Goal: Find specific page/section: Find specific page/section

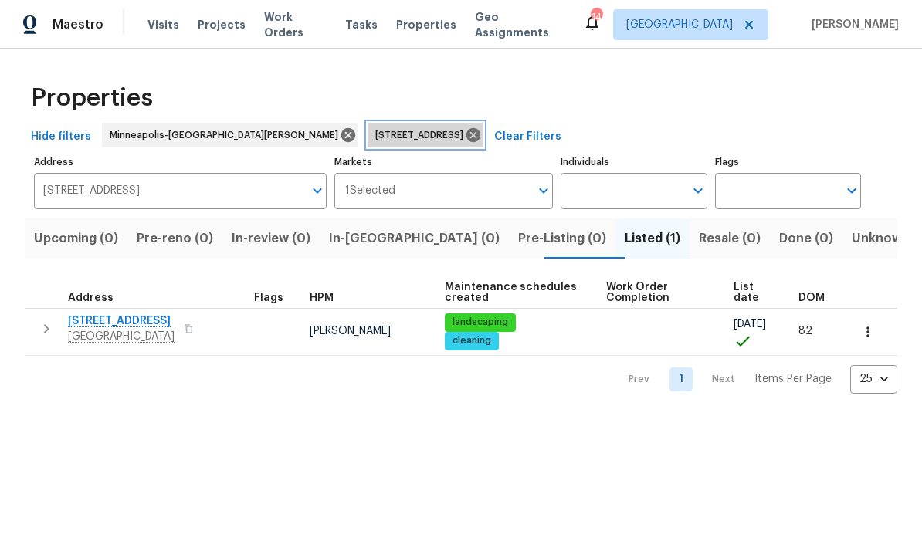
click at [467, 138] on icon at bounding box center [474, 135] width 14 height 14
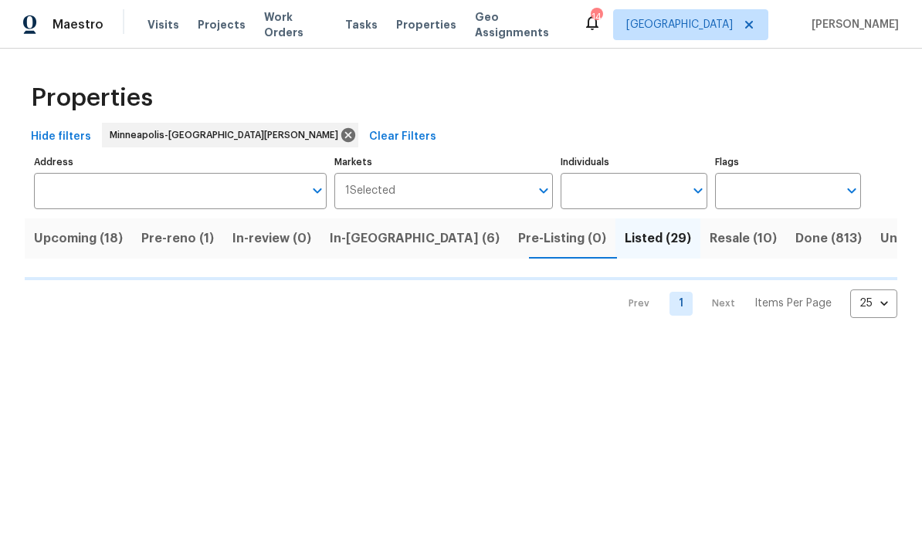
click at [163, 243] on span "Pre-reno (1)" at bounding box center [177, 239] width 73 height 22
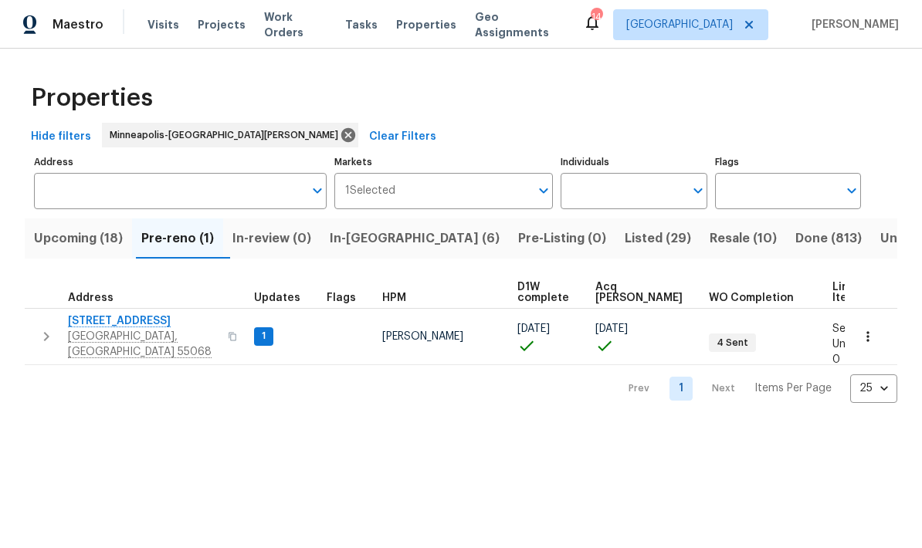
click at [77, 324] on span "[STREET_ADDRESS]" at bounding box center [143, 321] width 151 height 15
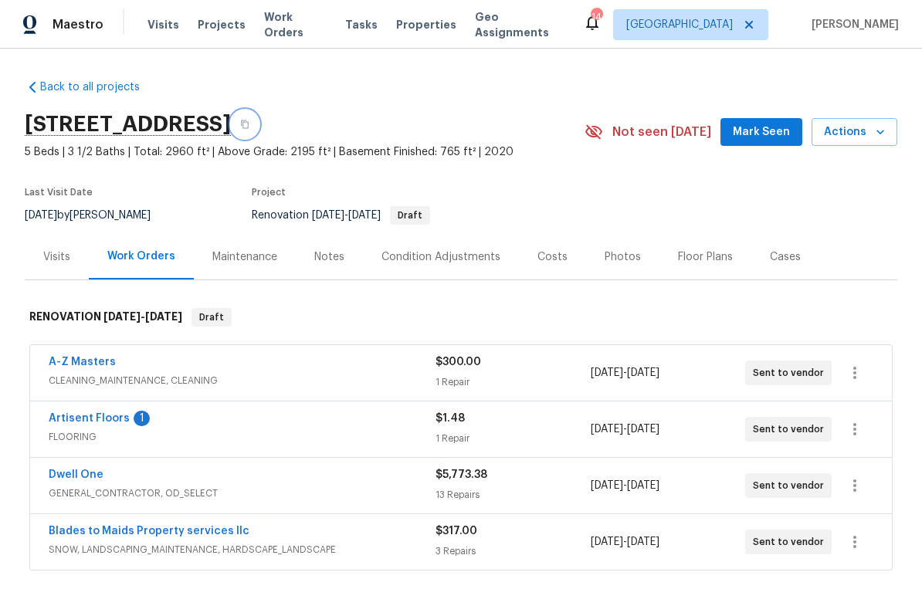
click at [259, 123] on button "button" at bounding box center [245, 124] width 28 height 28
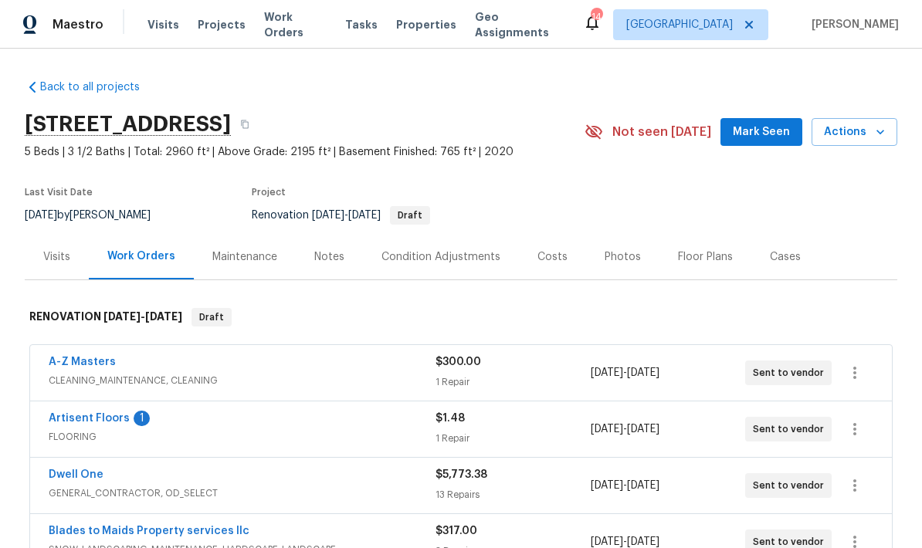
click at [66, 418] on link "Artisent Floors" at bounding box center [89, 418] width 81 height 11
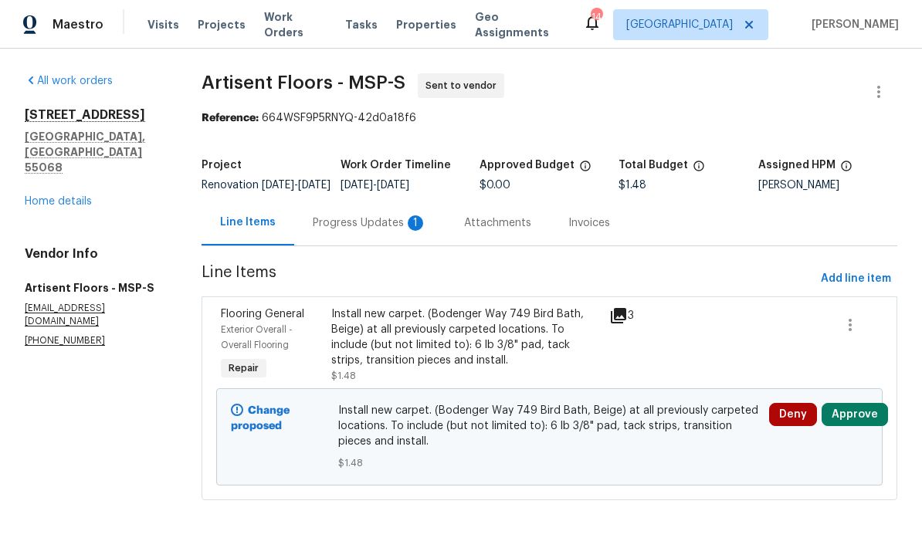
click at [324, 245] on div "Progress Updates 1" at bounding box center [369, 223] width 151 height 46
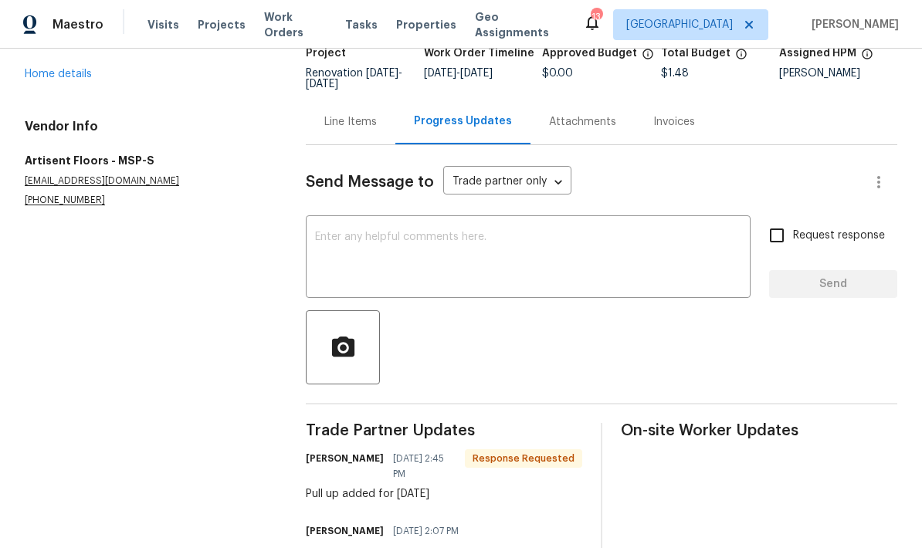
scroll to position [111, 0]
click at [327, 241] on textarea at bounding box center [528, 259] width 426 height 54
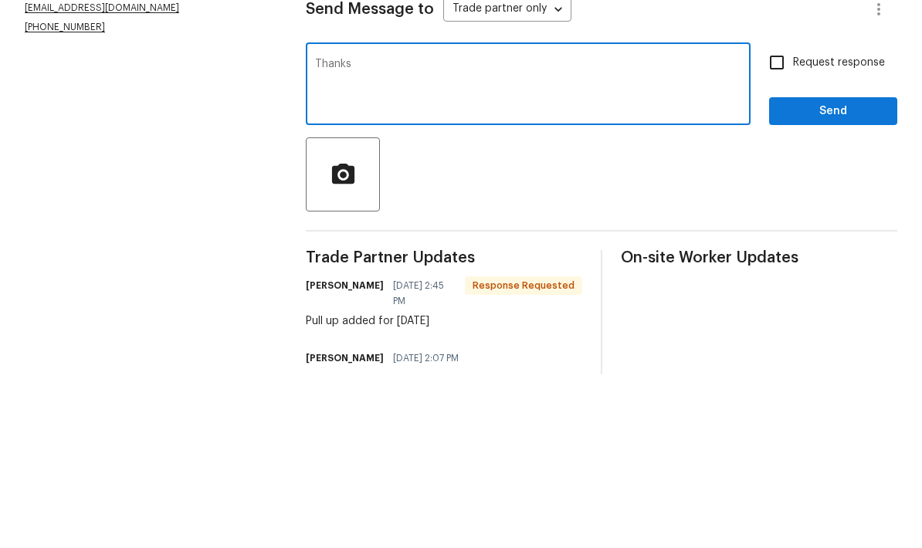
type textarea "Thanks"
click at [805, 276] on span "Send" at bounding box center [833, 285] width 103 height 19
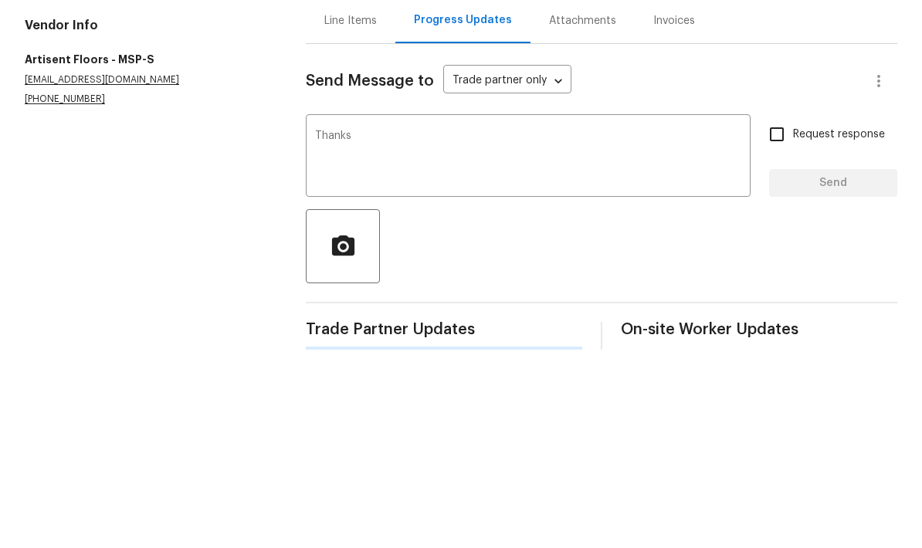
scroll to position [0, 0]
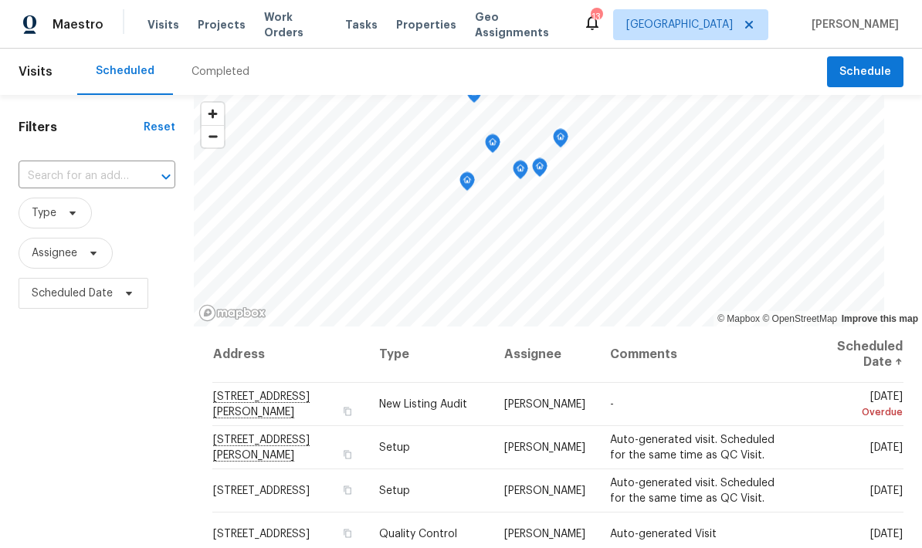
click at [215, 69] on div "Completed" at bounding box center [221, 71] width 58 height 15
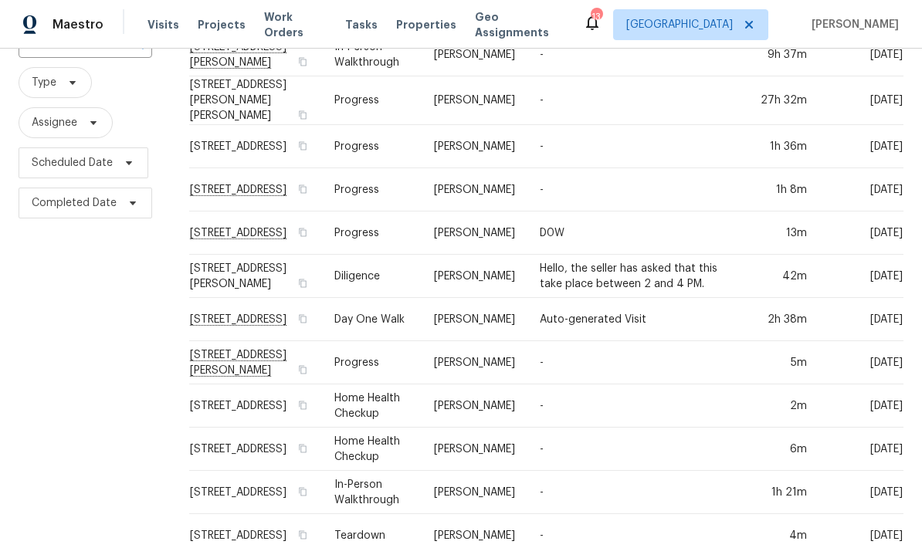
scroll to position [135, 0]
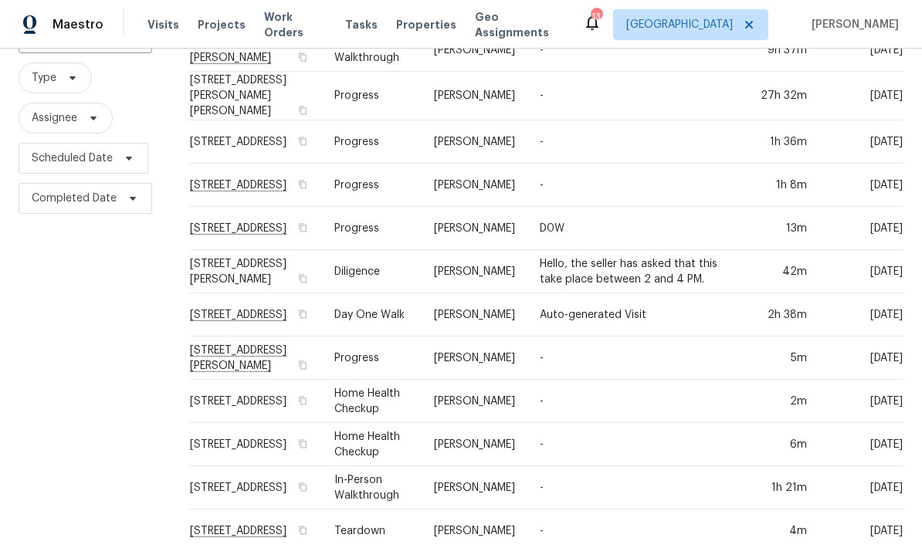
click at [220, 356] on td "303 6th St SW, Kasson, MN 55944" at bounding box center [255, 358] width 133 height 43
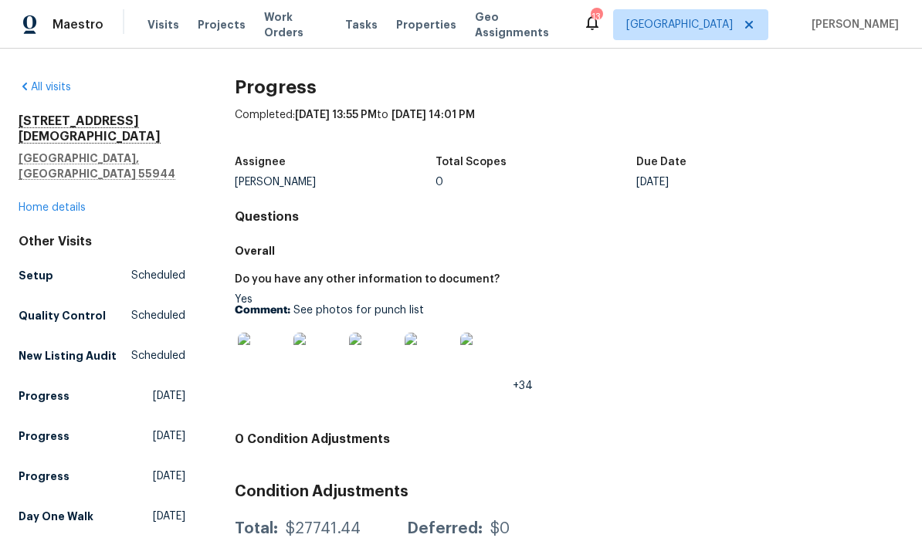
click at [260, 363] on img at bounding box center [262, 357] width 49 height 49
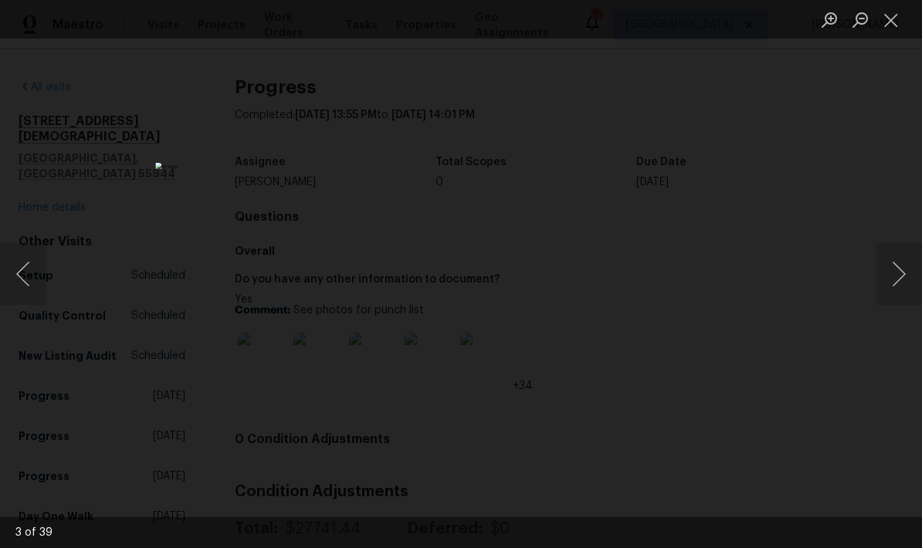
click at [911, 267] on button "Next image" at bounding box center [899, 274] width 46 height 62
click at [891, 265] on button "Next image" at bounding box center [899, 274] width 46 height 62
click at [888, 268] on button "Next image" at bounding box center [899, 274] width 46 height 62
click at [894, 260] on button "Next image" at bounding box center [899, 274] width 46 height 62
click at [899, 273] on button "Next image" at bounding box center [899, 274] width 46 height 62
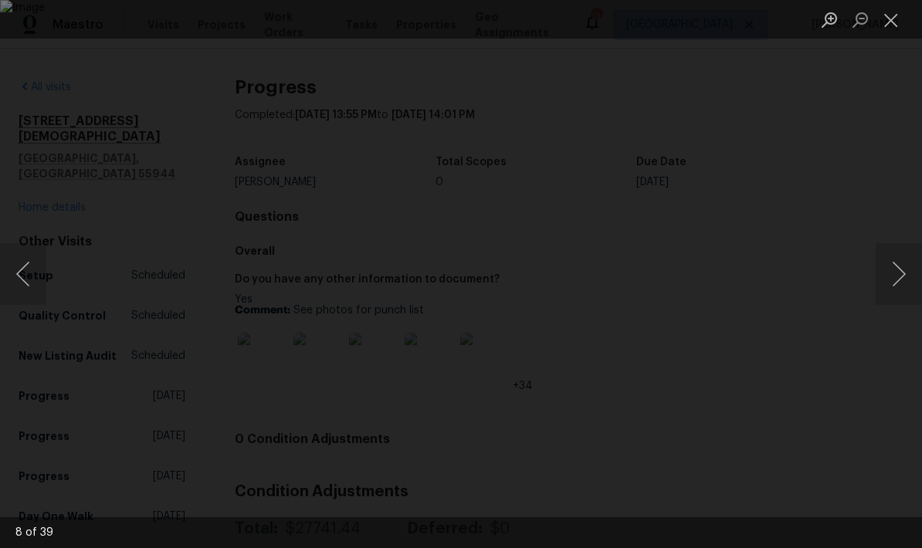
click at [897, 260] on button "Next image" at bounding box center [899, 274] width 46 height 62
click at [895, 269] on button "Next image" at bounding box center [899, 274] width 46 height 62
click at [897, 271] on button "Next image" at bounding box center [899, 274] width 46 height 62
click at [897, 267] on button "Next image" at bounding box center [899, 274] width 46 height 62
click at [894, 272] on button "Next image" at bounding box center [899, 274] width 46 height 62
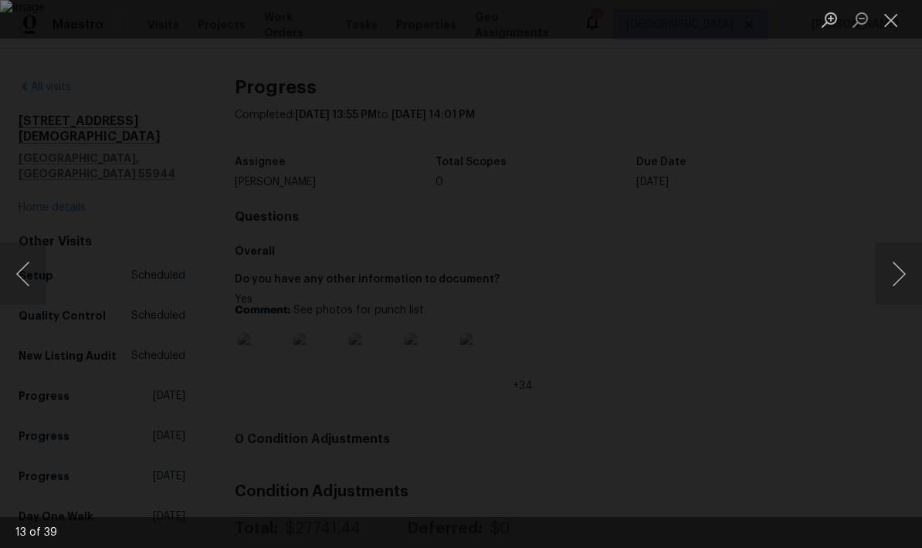
click at [901, 275] on button "Next image" at bounding box center [899, 274] width 46 height 62
click at [897, 277] on button "Next image" at bounding box center [899, 274] width 46 height 62
click at [895, 271] on button "Next image" at bounding box center [899, 274] width 46 height 62
click at [899, 262] on button "Next image" at bounding box center [899, 274] width 46 height 62
click at [892, 277] on button "Next image" at bounding box center [899, 274] width 46 height 62
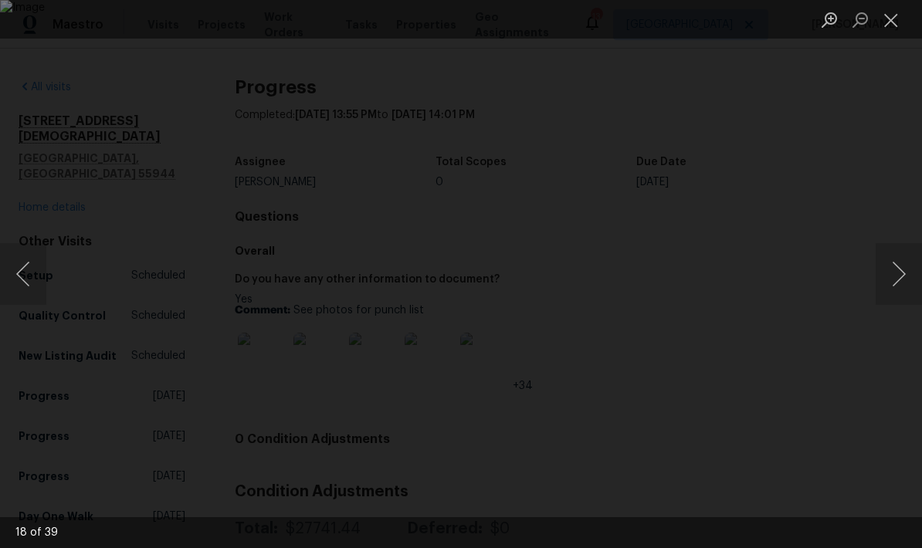
click at [896, 261] on button "Next image" at bounding box center [899, 274] width 46 height 62
click at [901, 277] on button "Next image" at bounding box center [899, 274] width 46 height 62
click at [894, 273] on button "Next image" at bounding box center [899, 274] width 46 height 62
click at [902, 273] on button "Next image" at bounding box center [899, 274] width 46 height 62
click at [894, 280] on button "Next image" at bounding box center [899, 274] width 46 height 62
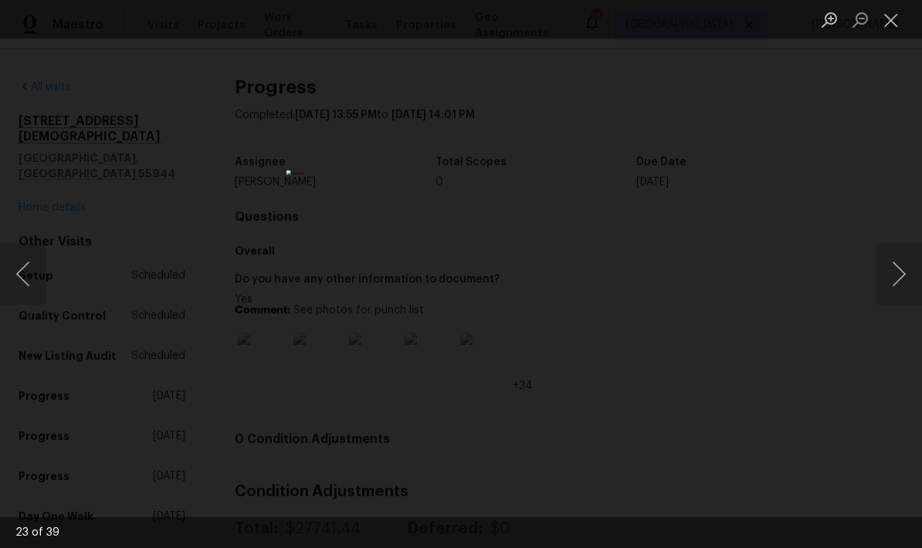
click at [904, 297] on button "Next image" at bounding box center [899, 274] width 46 height 62
click at [900, 269] on button "Next image" at bounding box center [899, 274] width 46 height 62
click at [897, 272] on button "Next image" at bounding box center [899, 274] width 46 height 62
click at [892, 264] on button "Next image" at bounding box center [899, 274] width 46 height 62
click at [889, 260] on button "Next image" at bounding box center [899, 274] width 46 height 62
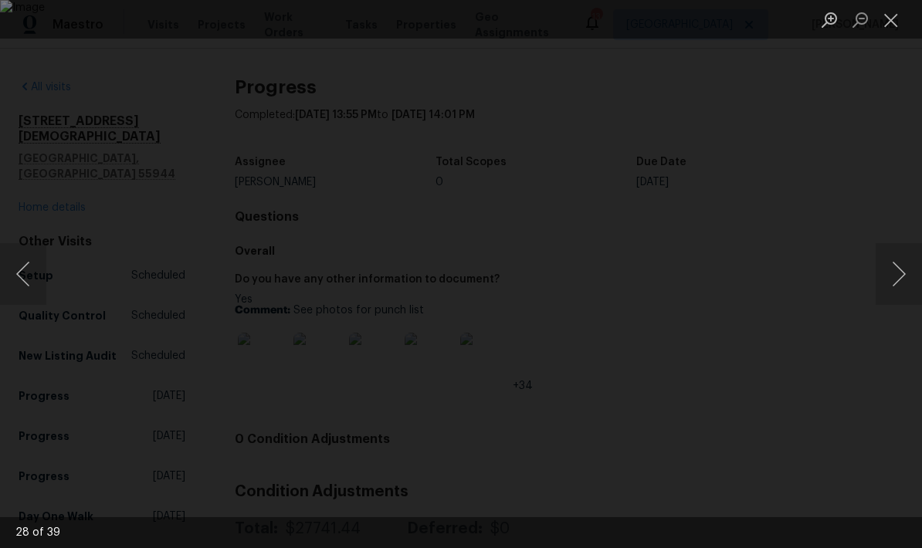
click at [894, 274] on button "Next image" at bounding box center [899, 274] width 46 height 62
click at [890, 276] on button "Next image" at bounding box center [899, 274] width 46 height 62
click at [907, 292] on button "Next image" at bounding box center [899, 274] width 46 height 62
click at [897, 270] on button "Next image" at bounding box center [899, 274] width 46 height 62
click at [894, 280] on button "Next image" at bounding box center [899, 274] width 46 height 62
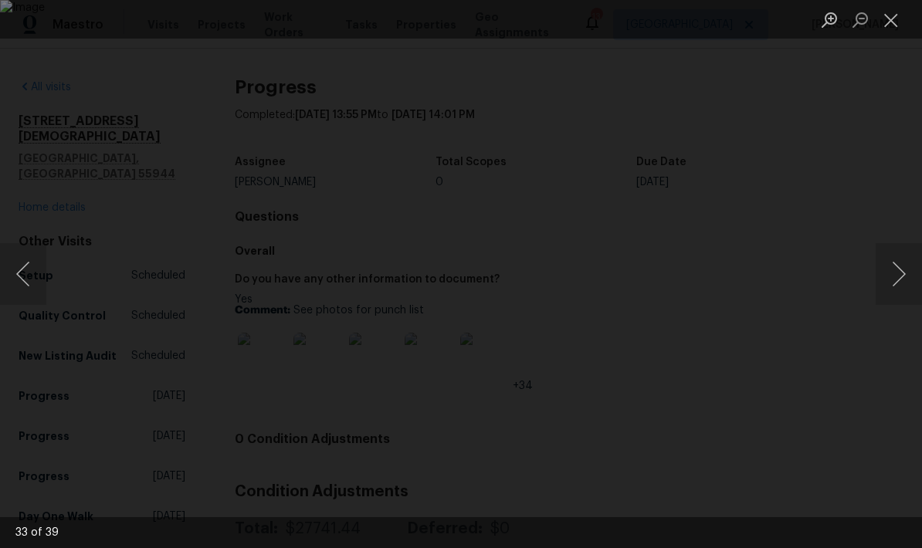
click at [880, 261] on button "Next image" at bounding box center [899, 274] width 46 height 62
click at [891, 278] on button "Next image" at bounding box center [899, 274] width 46 height 62
click at [895, 294] on button "Next image" at bounding box center [899, 274] width 46 height 62
click at [897, 271] on button "Next image" at bounding box center [899, 274] width 46 height 62
click at [895, 260] on button "Next image" at bounding box center [899, 274] width 46 height 62
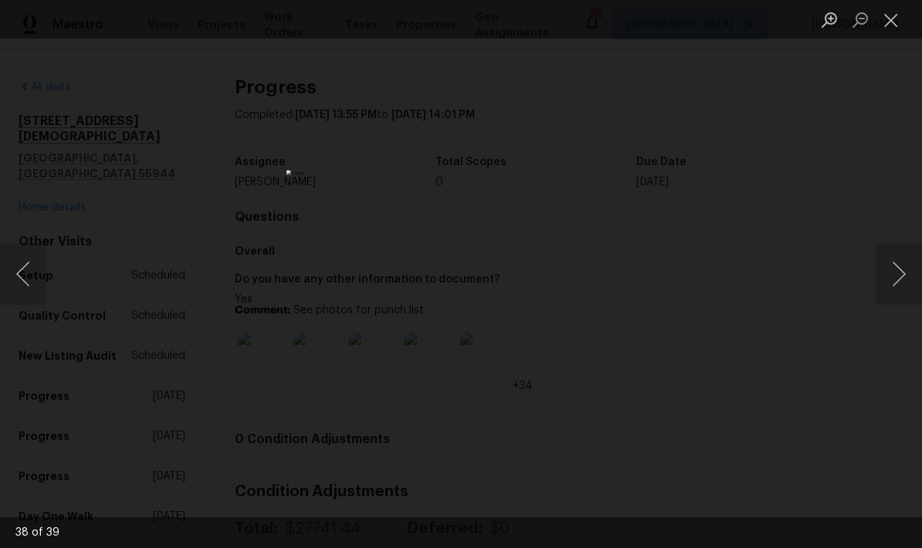
click at [894, 264] on button "Next image" at bounding box center [899, 274] width 46 height 62
click at [887, 21] on button "Close lightbox" at bounding box center [891, 19] width 31 height 27
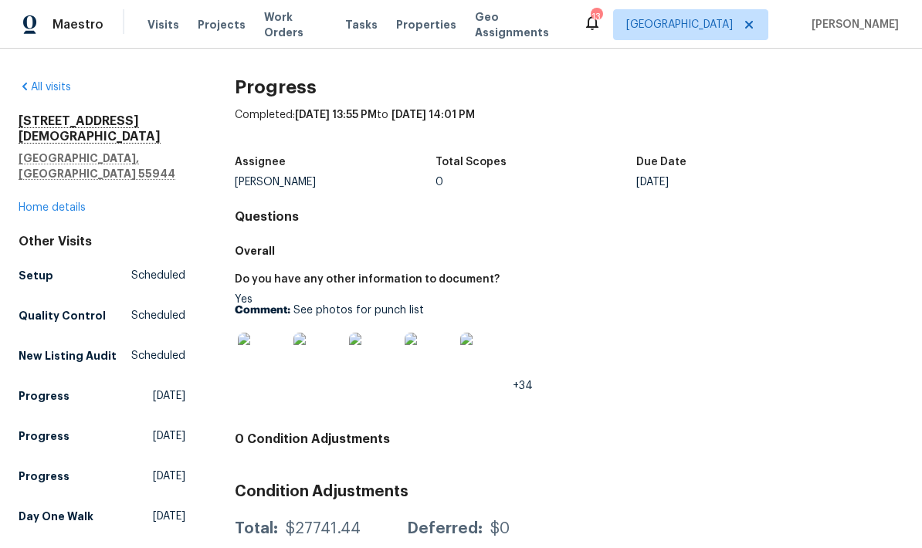
click at [477, 356] on img at bounding box center [484, 357] width 49 height 49
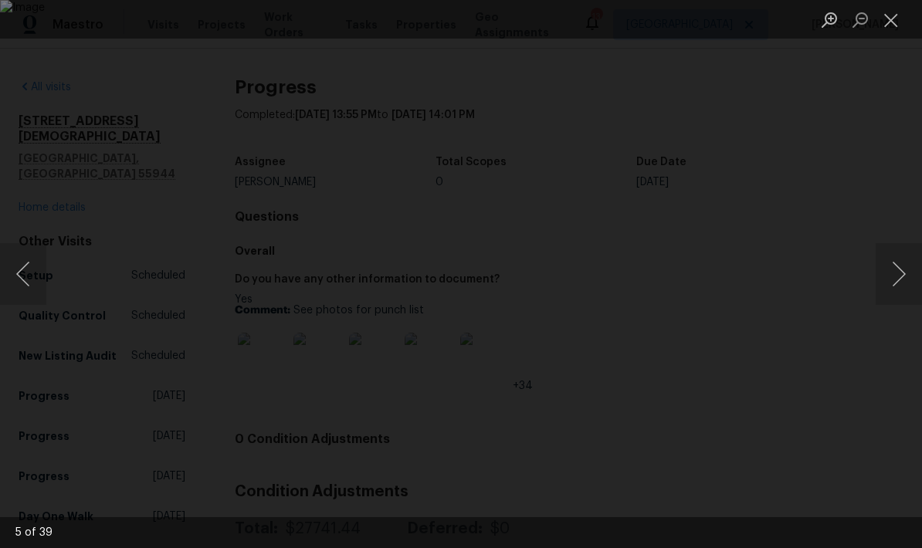
click at [893, 276] on button "Next image" at bounding box center [899, 274] width 46 height 62
click at [901, 287] on button "Next image" at bounding box center [899, 274] width 46 height 62
click at [903, 289] on button "Next image" at bounding box center [899, 274] width 46 height 62
click at [901, 282] on button "Next image" at bounding box center [899, 274] width 46 height 62
click at [899, 289] on button "Next image" at bounding box center [899, 274] width 46 height 62
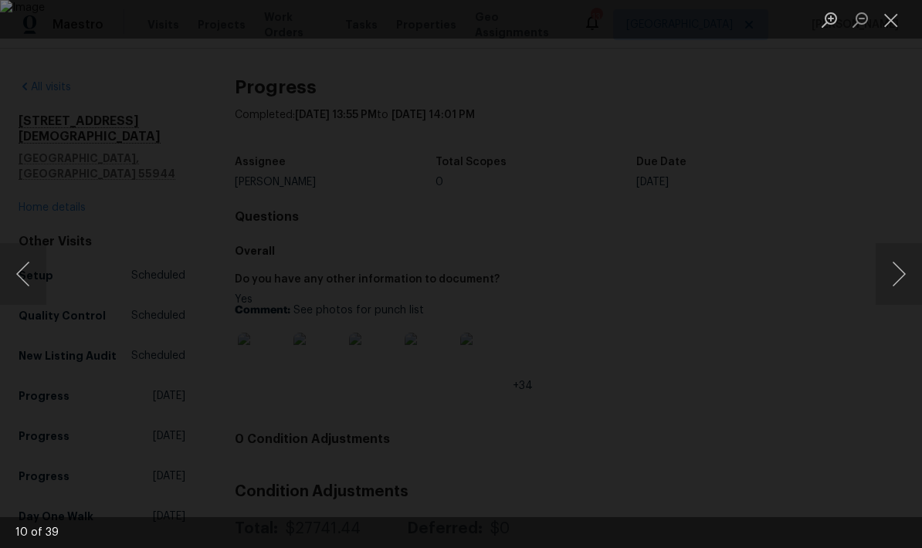
click at [904, 293] on button "Next image" at bounding box center [899, 274] width 46 height 62
click at [897, 293] on button "Next image" at bounding box center [899, 274] width 46 height 62
click at [901, 297] on button "Next image" at bounding box center [899, 274] width 46 height 62
click at [900, 300] on button "Next image" at bounding box center [899, 274] width 46 height 62
click at [900, 311] on div "Lightbox" at bounding box center [461, 274] width 922 height 548
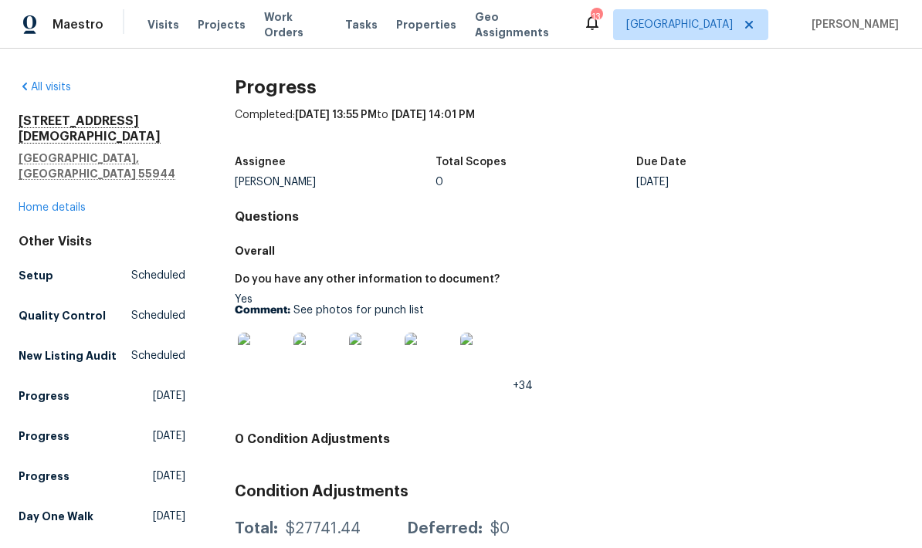
click at [32, 202] on link "Home details" at bounding box center [52, 207] width 67 height 11
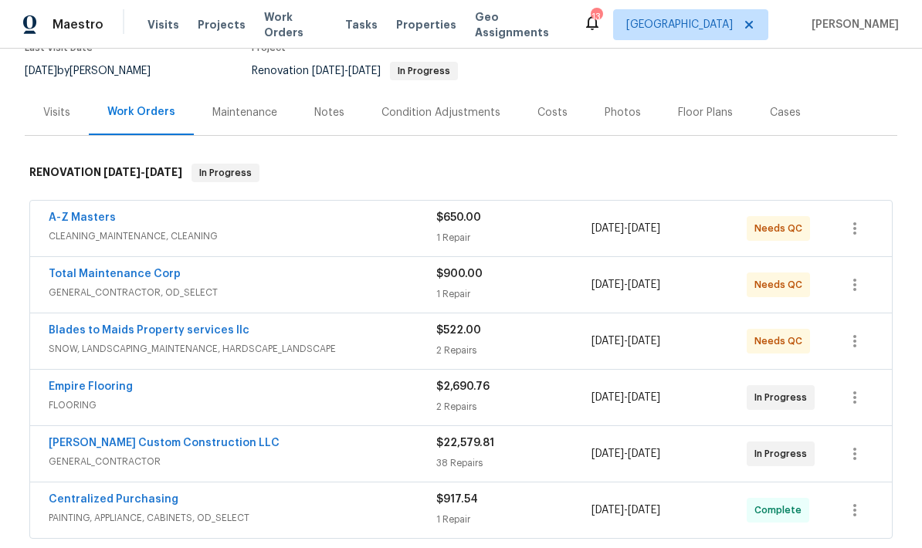
scroll to position [145, 0]
click at [104, 447] on link "Clark Custom Construction LLC" at bounding box center [164, 442] width 231 height 11
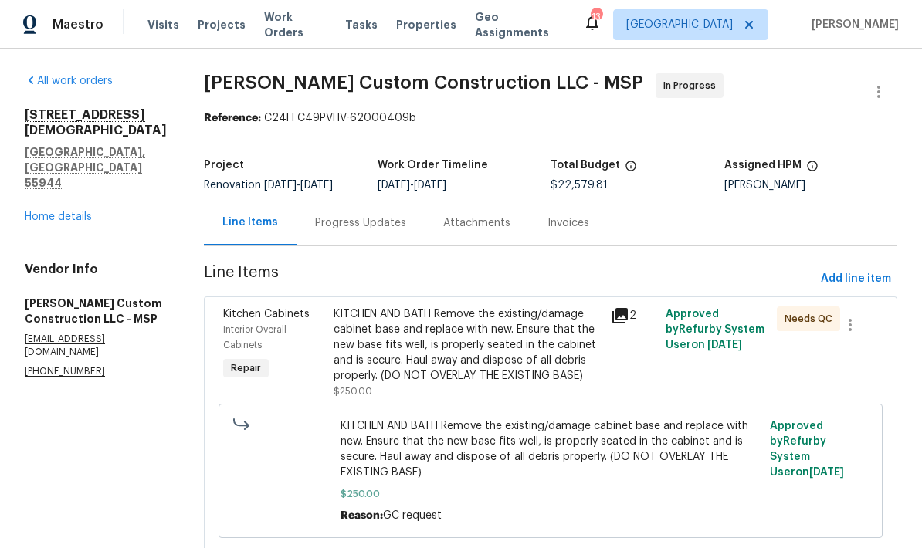
click at [352, 229] on div "Progress Updates" at bounding box center [360, 222] width 91 height 15
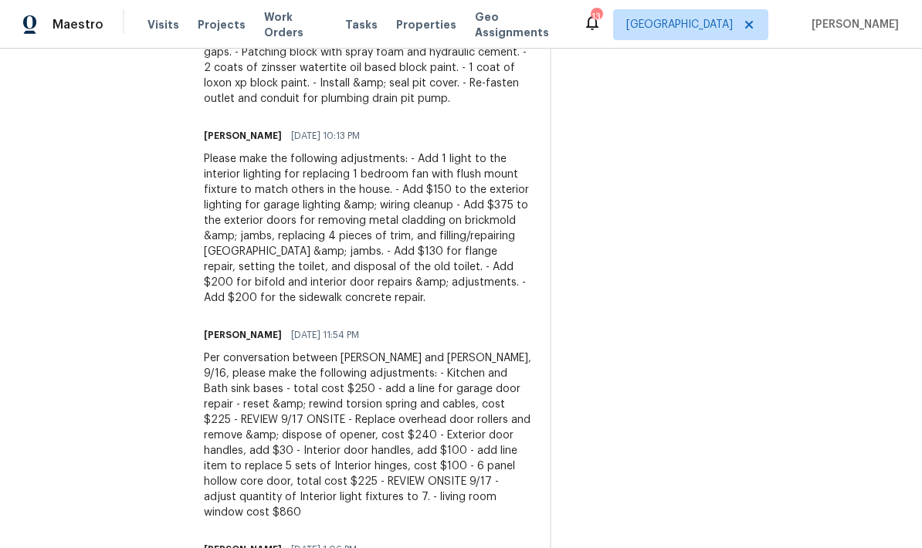
scroll to position [607, 0]
